Goal: Find specific page/section: Find specific page/section

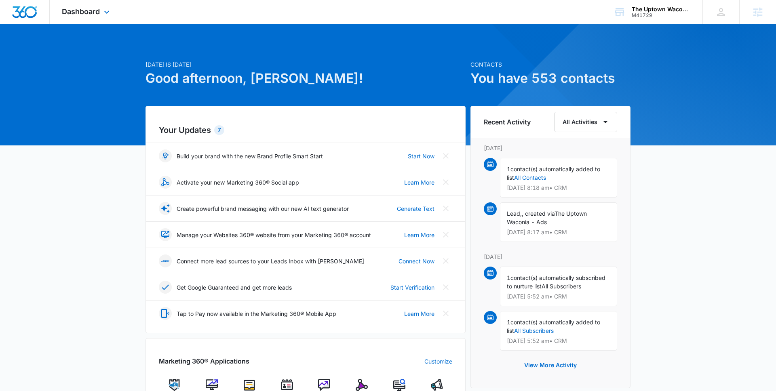
click at [100, 11] on div "Dashboard Apps Reputation Websites Forms CRM Email Social Content Ads Intellige…" at bounding box center [87, 12] width 74 height 24
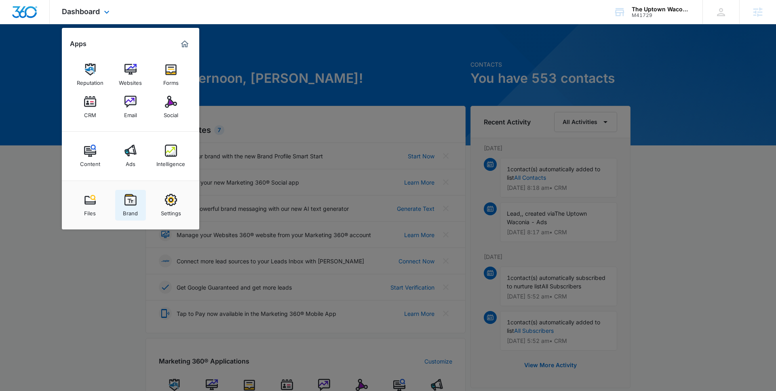
click at [120, 197] on link "Brand" at bounding box center [130, 205] width 31 height 31
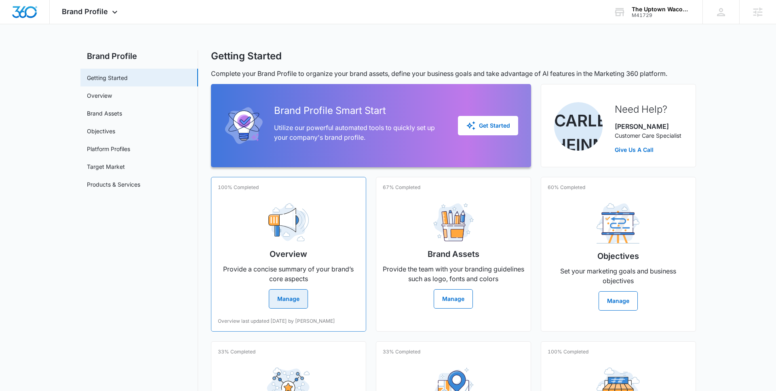
click at [281, 257] on h2 "Overview" at bounding box center [288, 254] width 38 height 12
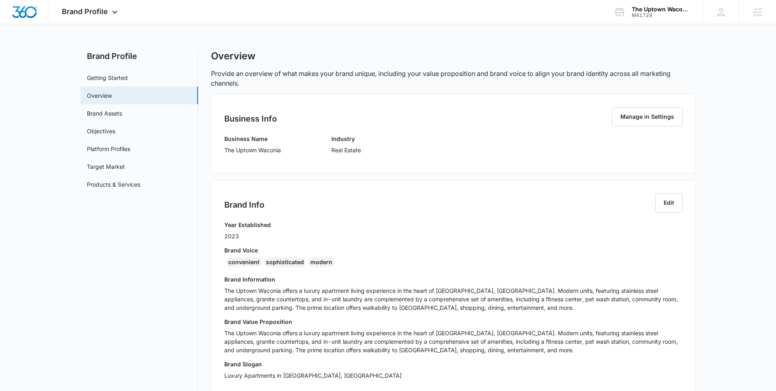
click at [328, 141] on div "Business Name The Uptown Waconia Industry Real Estate" at bounding box center [453, 147] width 458 height 25
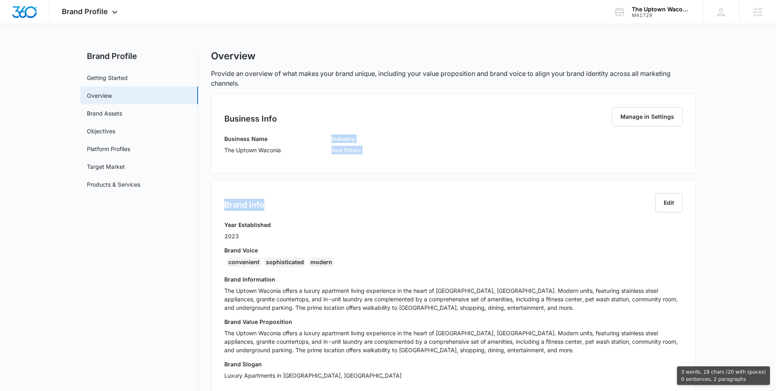
drag, startPoint x: 328, startPoint y: 138, endPoint x: 344, endPoint y: 219, distance: 82.6
click at [345, 219] on div "Business Info Manage in Settings Business Name The Uptown Waconia Industry Real…" at bounding box center [453, 333] width 485 height 478
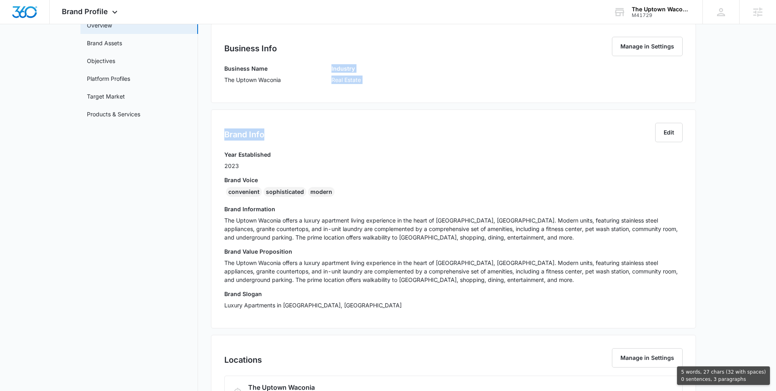
scroll to position [137, 0]
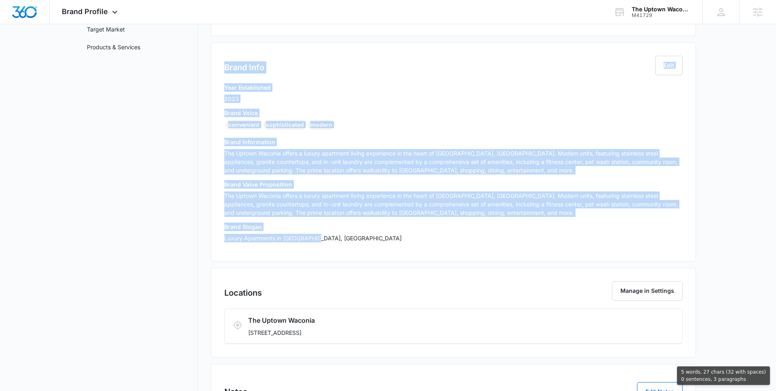
click at [333, 240] on p "Luxury Apartments in [GEOGRAPHIC_DATA], [GEOGRAPHIC_DATA]" at bounding box center [453, 238] width 458 height 8
click at [350, 328] on p "[STREET_ADDRESS]" at bounding box center [415, 332] width 335 height 8
copy div "Industry Real Estate Brand Info Edit Year Established 2023 Brand Voice convenie…"
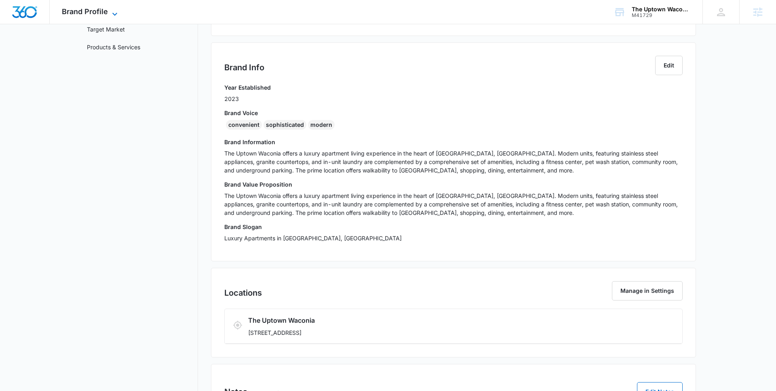
click at [101, 15] on span "Brand Profile" at bounding box center [85, 11] width 46 height 8
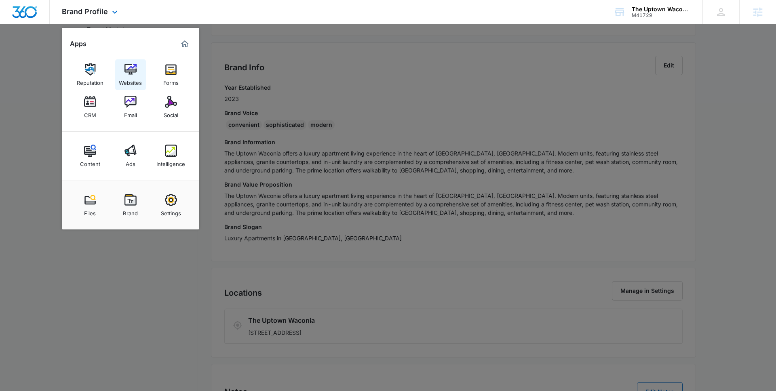
click at [134, 76] on div "Websites" at bounding box center [130, 81] width 23 height 11
